Goal: Task Accomplishment & Management: Complete application form

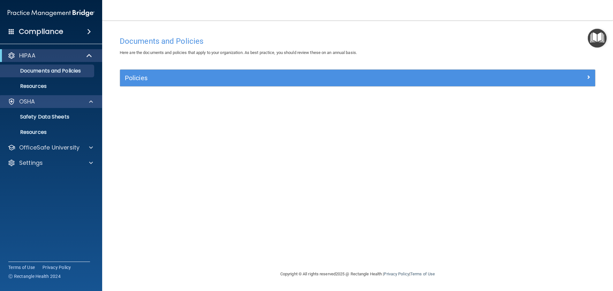
click at [44, 103] on div "OSHA" at bounding box center [42, 102] width 79 height 8
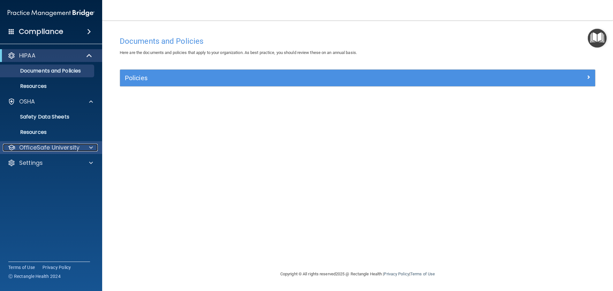
click at [54, 147] on p "OfficeSafe University" at bounding box center [49, 148] width 60 height 8
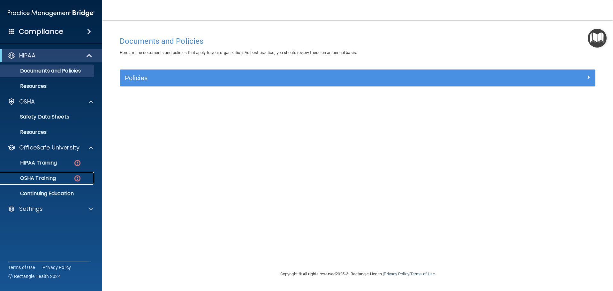
click at [51, 179] on p "OSHA Training" at bounding box center [30, 178] width 52 height 6
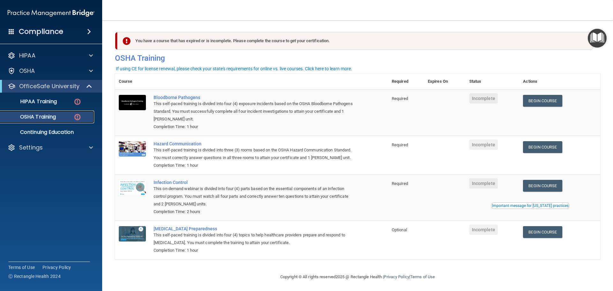
scroll to position [11, 0]
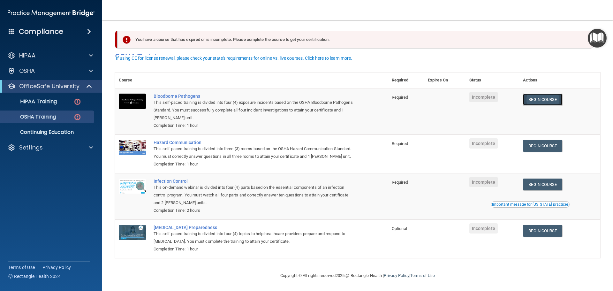
click at [537, 94] on link "Begin Course" at bounding box center [542, 100] width 39 height 12
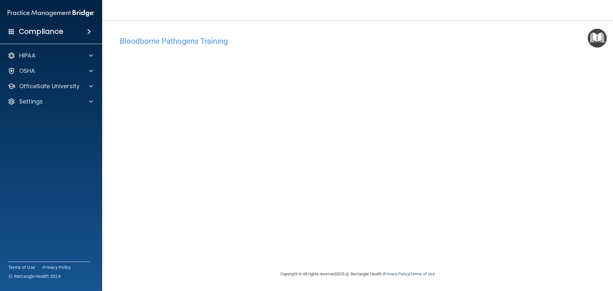
click at [595, 34] on img "Open Resource Center" at bounding box center [597, 38] width 19 height 19
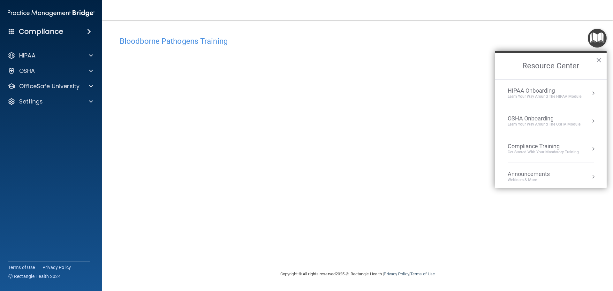
click at [543, 153] on div "Get Started with your mandatory training" at bounding box center [543, 151] width 71 height 5
click at [527, 91] on div "HIPAA Training for Members" at bounding box center [535, 90] width 71 height 6
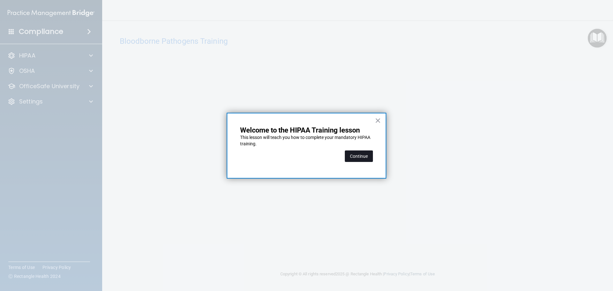
click at [361, 157] on button "Continue" at bounding box center [359, 155] width 28 height 11
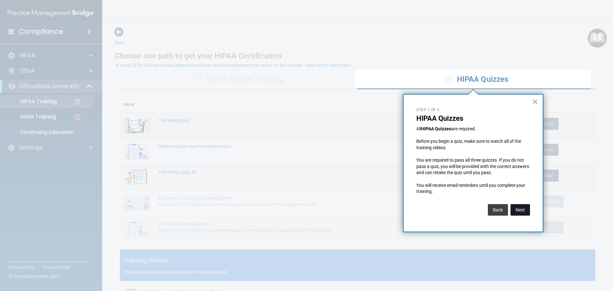
click at [523, 209] on button "Next" at bounding box center [520, 209] width 19 height 11
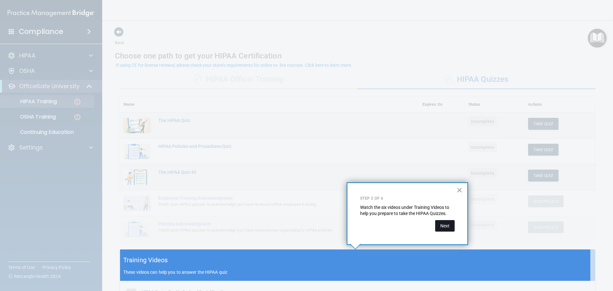
click at [445, 227] on button "Next" at bounding box center [444, 225] width 19 height 11
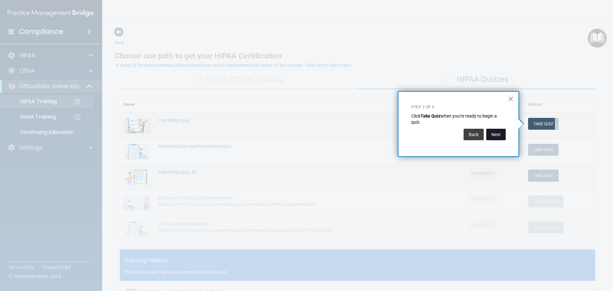
click at [496, 135] on button "Next" at bounding box center [495, 134] width 19 height 11
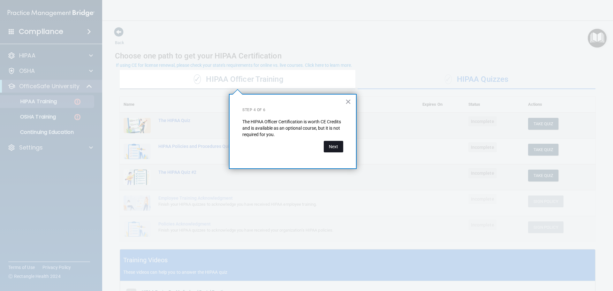
click at [336, 147] on button "Next" at bounding box center [333, 146] width 19 height 11
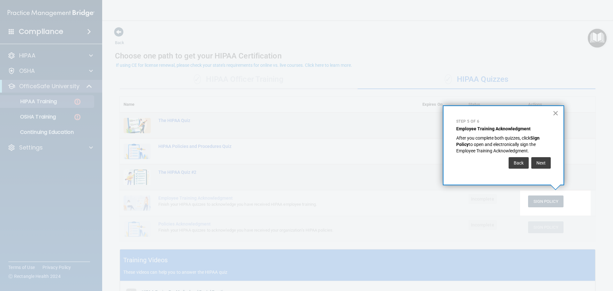
click at [555, 112] on button "×" at bounding box center [556, 113] width 6 height 10
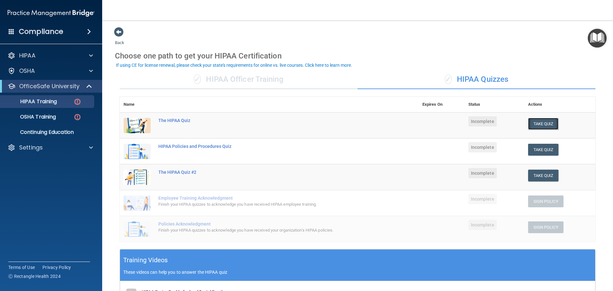
click at [542, 123] on button "Take Quiz" at bounding box center [543, 124] width 31 height 12
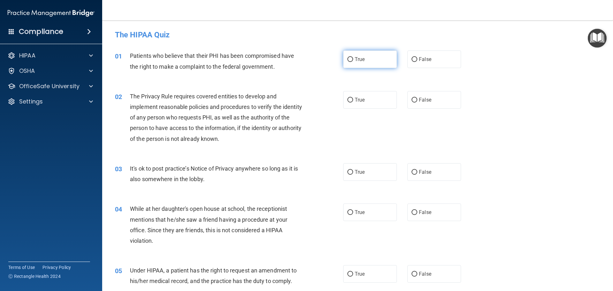
click at [348, 60] on input "True" at bounding box center [351, 59] width 6 height 5
radio input "true"
click at [348, 101] on input "True" at bounding box center [351, 100] width 6 height 5
radio input "true"
click at [412, 171] on input "False" at bounding box center [415, 172] width 6 height 5
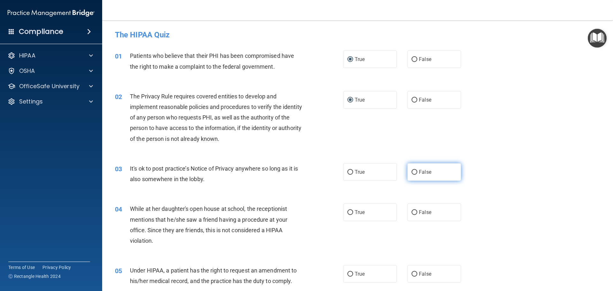
radio input "true"
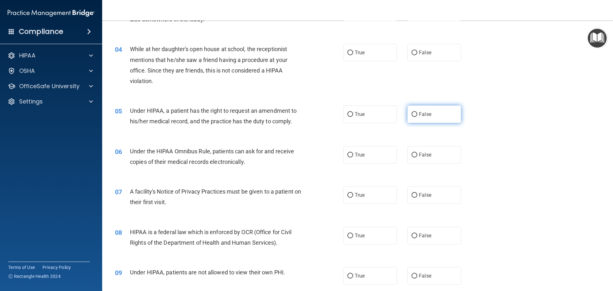
click at [412, 115] on input "False" at bounding box center [415, 114] width 6 height 5
radio input "true"
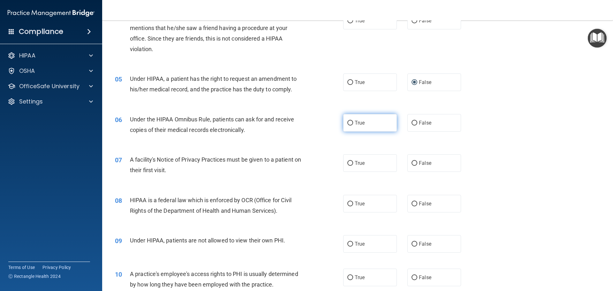
click at [348, 123] on input "True" at bounding box center [351, 123] width 6 height 5
radio input "true"
click at [348, 162] on input "True" at bounding box center [351, 163] width 6 height 5
radio input "true"
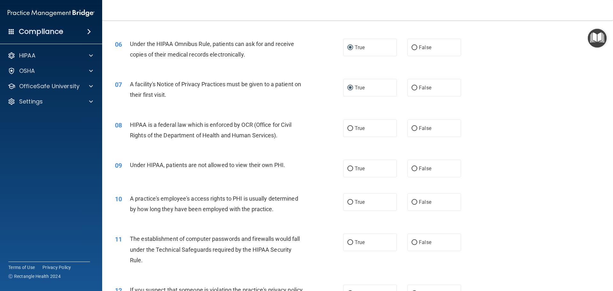
scroll to position [287, 0]
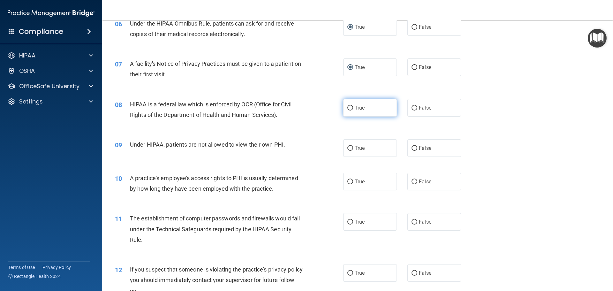
click at [348, 107] on input "True" at bounding box center [351, 108] width 6 height 5
radio input "true"
click at [412, 149] on input "False" at bounding box center [415, 148] width 6 height 5
radio input "true"
click at [413, 184] on input "False" at bounding box center [415, 182] width 6 height 5
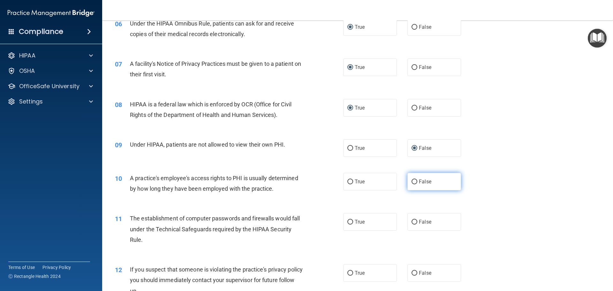
radio input "true"
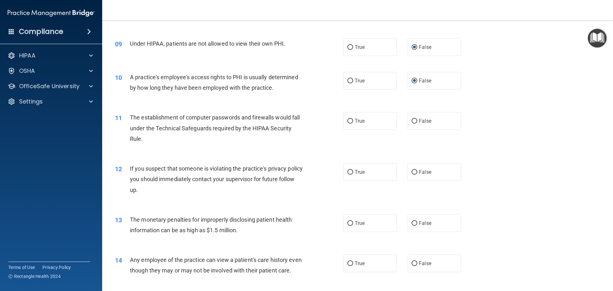
scroll to position [358, 0]
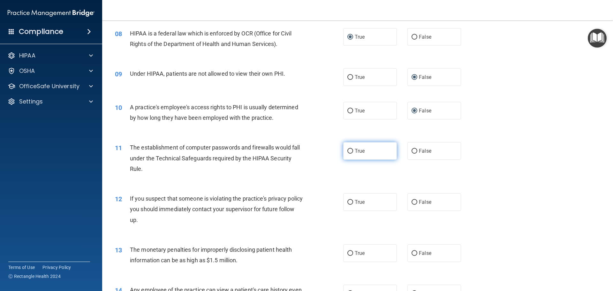
click at [348, 150] on input "True" at bounding box center [351, 151] width 6 height 5
radio input "true"
click at [348, 203] on input "True" at bounding box center [351, 202] width 6 height 5
radio input "true"
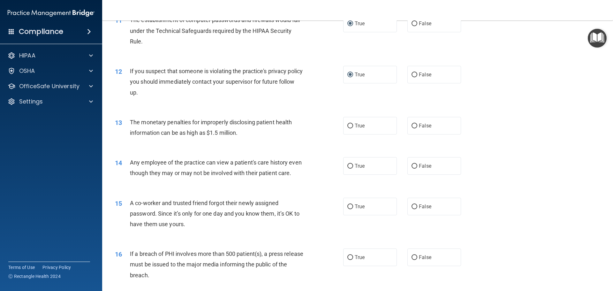
scroll to position [486, 0]
click at [348, 126] on input "True" at bounding box center [351, 125] width 6 height 5
radio input "true"
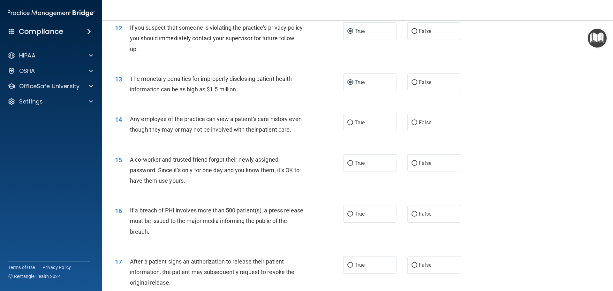
scroll to position [518, 0]
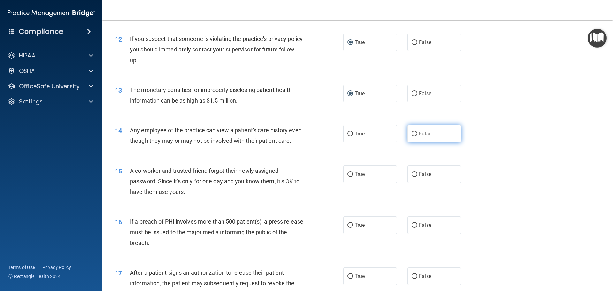
click at [412, 134] on input "False" at bounding box center [415, 134] width 6 height 5
radio input "true"
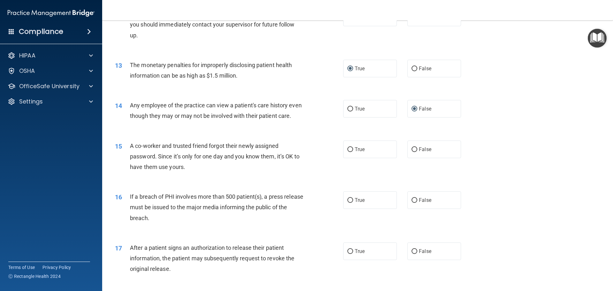
scroll to position [614, 0]
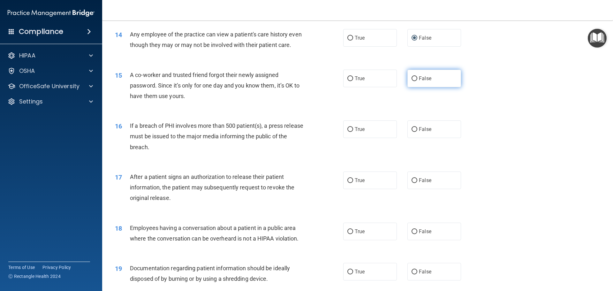
click at [413, 81] on input "False" at bounding box center [415, 78] width 6 height 5
radio input "true"
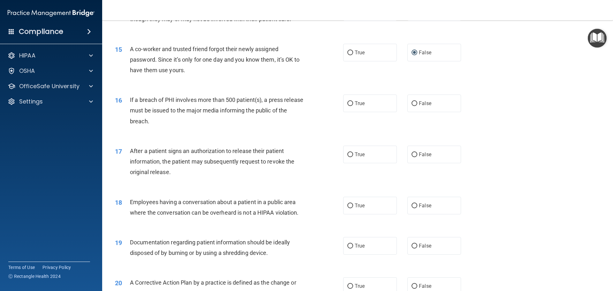
scroll to position [678, 0]
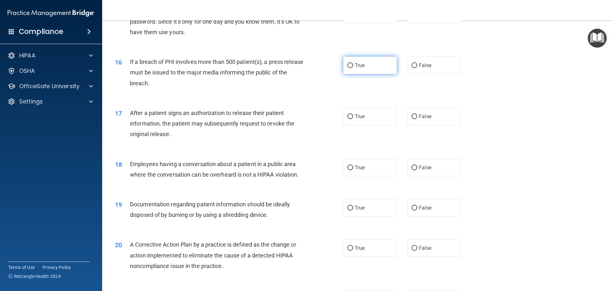
click at [348, 68] on input "True" at bounding box center [351, 65] width 6 height 5
radio input "true"
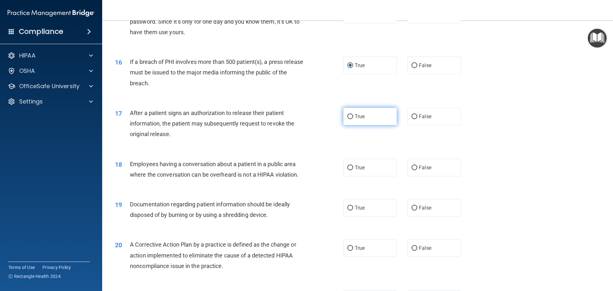
click at [348, 119] on input "True" at bounding box center [351, 116] width 6 height 5
radio input "true"
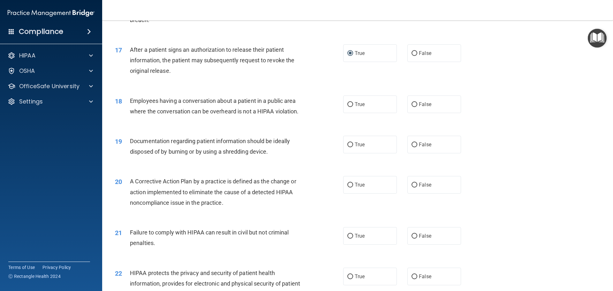
scroll to position [742, 0]
click at [412, 106] on input "False" at bounding box center [415, 104] width 6 height 5
radio input "true"
click at [349, 147] on input "True" at bounding box center [351, 144] width 6 height 5
radio input "true"
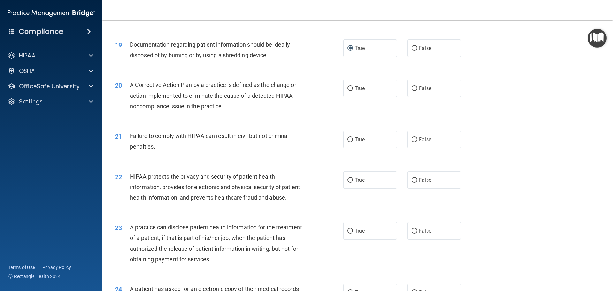
scroll to position [869, 0]
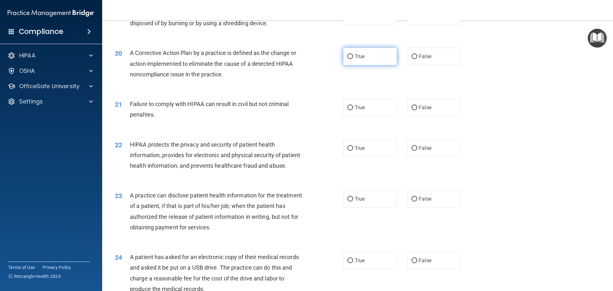
click at [348, 59] on input "True" at bounding box center [351, 56] width 6 height 5
radio input "true"
click at [413, 110] on input "False" at bounding box center [415, 107] width 6 height 5
radio input "true"
click at [348, 151] on input "True" at bounding box center [351, 148] width 6 height 5
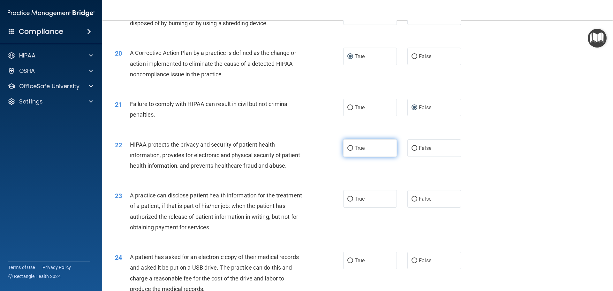
radio input "true"
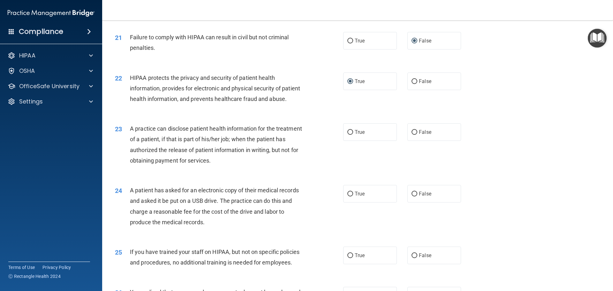
scroll to position [933, 0]
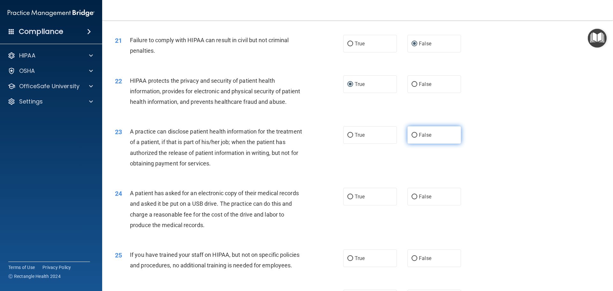
click at [408, 144] on label "False" at bounding box center [435, 135] width 54 height 18
click at [412, 138] on input "False" at bounding box center [415, 135] width 6 height 5
radio input "true"
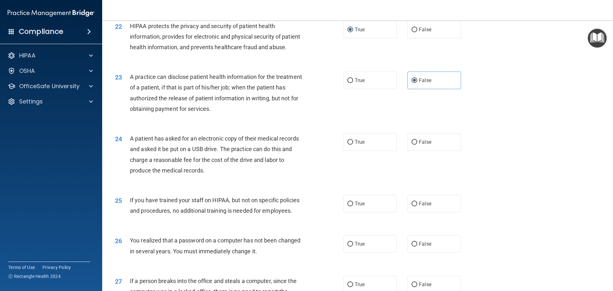
scroll to position [965, 0]
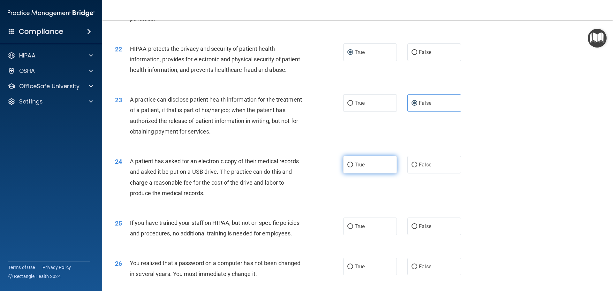
click at [348, 173] on label "True" at bounding box center [370, 165] width 54 height 18
click at [348, 167] on input "True" at bounding box center [351, 165] width 6 height 5
radio input "true"
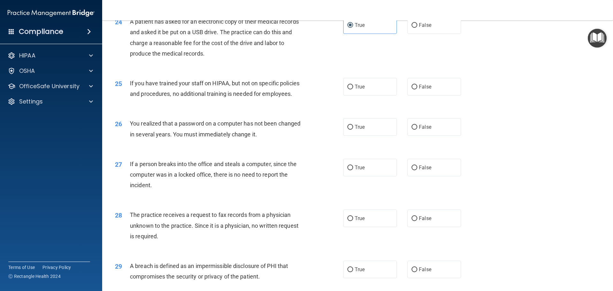
scroll to position [1125, 0]
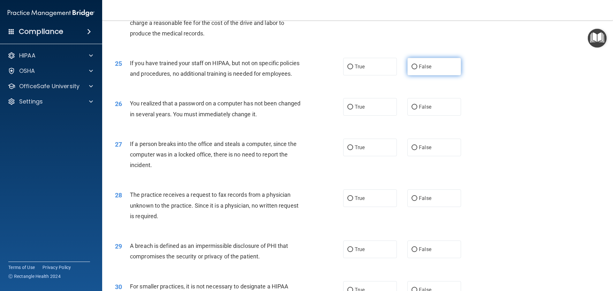
click at [412, 69] on input "False" at bounding box center [415, 67] width 6 height 5
radio input "true"
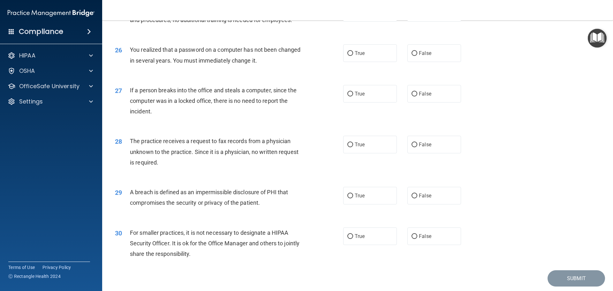
scroll to position [1189, 0]
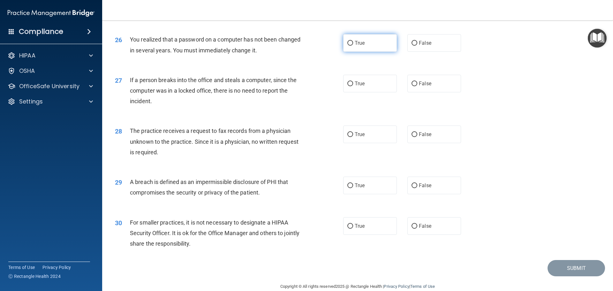
click at [348, 46] on input "True" at bounding box center [351, 43] width 6 height 5
radio input "true"
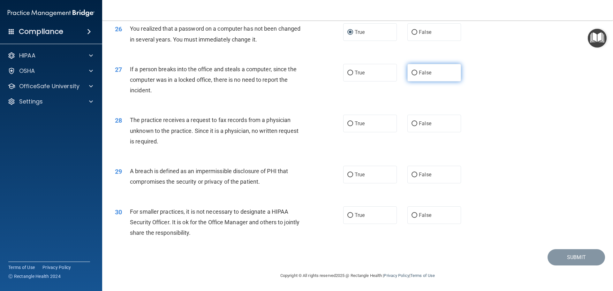
click at [412, 73] on input "False" at bounding box center [415, 73] width 6 height 5
radio input "true"
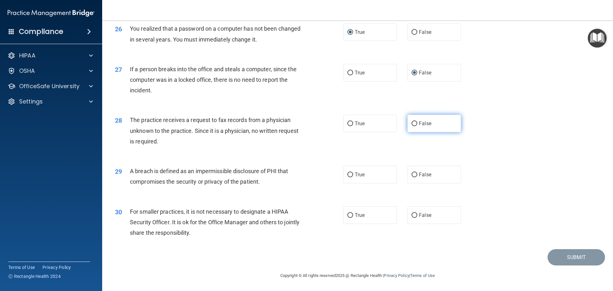
click at [413, 123] on input "False" at bounding box center [415, 123] width 6 height 5
radio input "true"
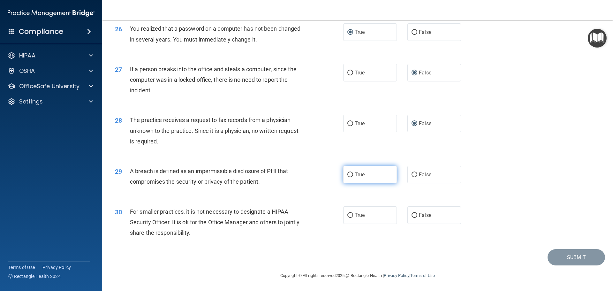
click at [348, 176] on input "True" at bounding box center [351, 174] width 6 height 5
radio input "true"
click at [413, 215] on input "False" at bounding box center [415, 215] width 6 height 5
radio input "true"
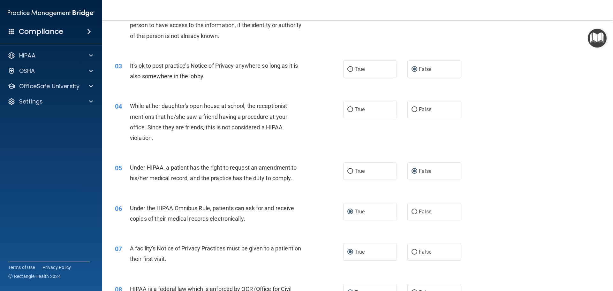
scroll to position [0, 0]
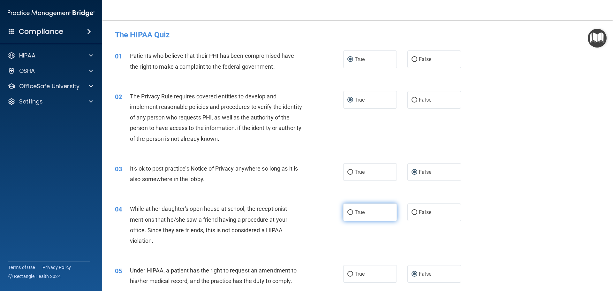
click at [348, 212] on input "True" at bounding box center [351, 212] width 6 height 5
radio input "true"
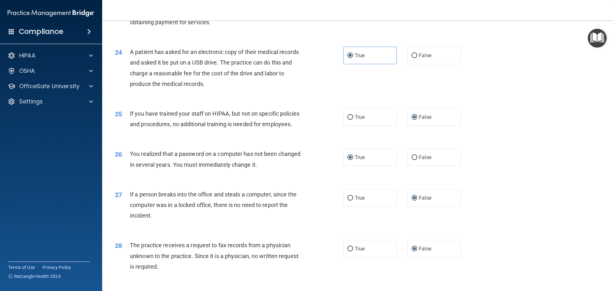
scroll to position [1221, 0]
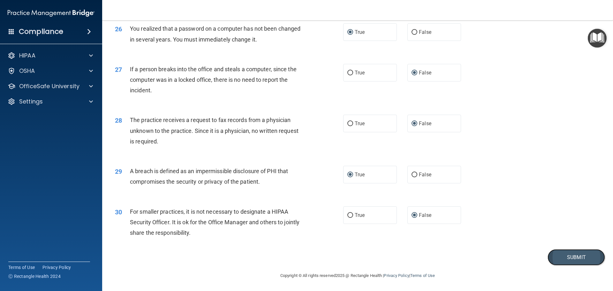
click at [561, 254] on button "Submit" at bounding box center [576, 257] width 57 height 16
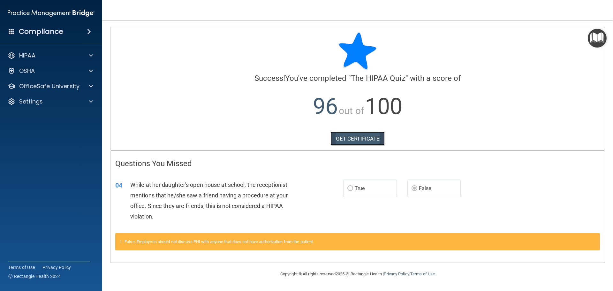
click at [343, 138] on link "GET CERTIFICATE" at bounding box center [358, 139] width 55 height 14
click at [28, 69] on p "OSHA" at bounding box center [27, 71] width 16 height 8
